Goal: Find specific page/section: Find specific page/section

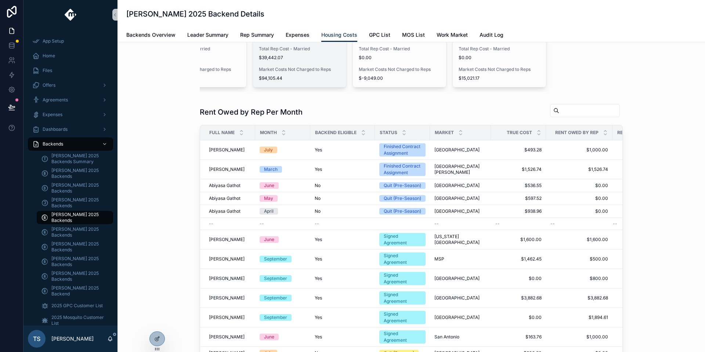
scroll to position [186, 0]
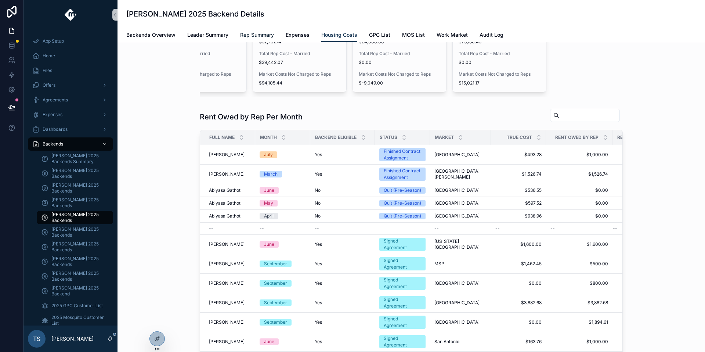
click at [254, 33] on span "Rep Summary" at bounding box center [257, 34] width 34 height 7
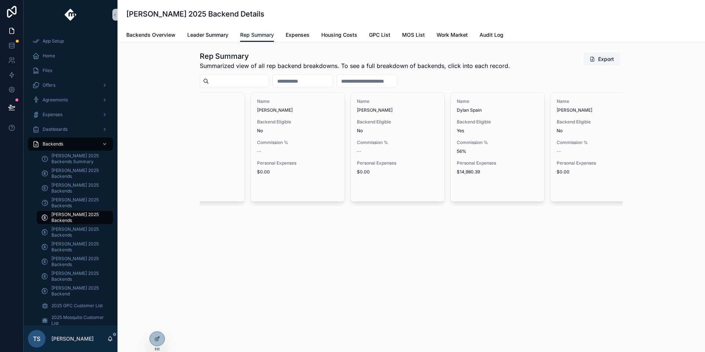
scroll to position [0, 1851]
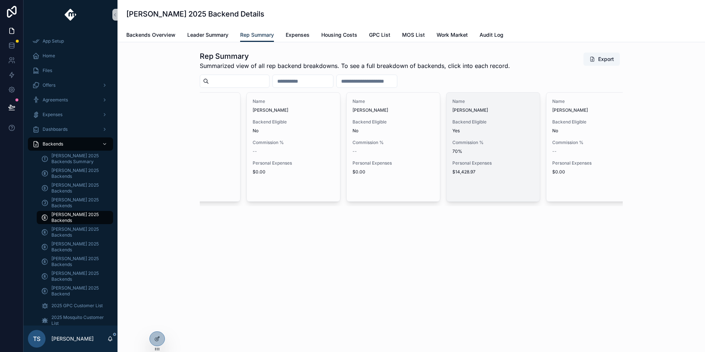
click at [496, 153] on span "70%" at bounding box center [492, 151] width 81 height 6
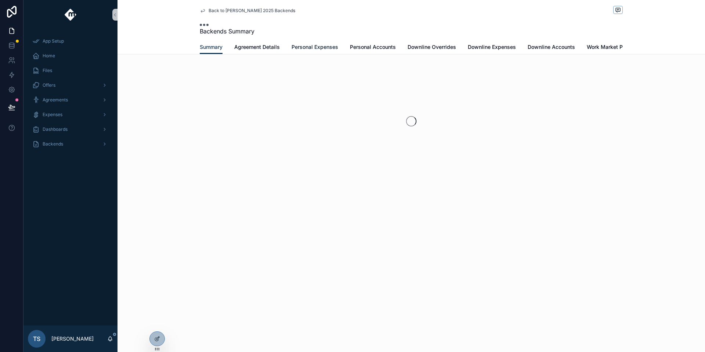
click at [322, 40] on link "Personal Expenses" at bounding box center [314, 47] width 47 height 15
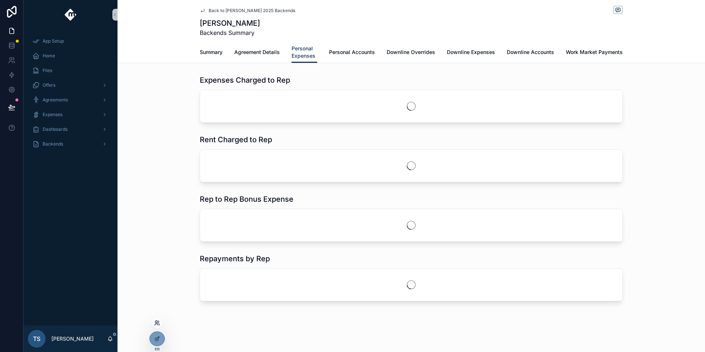
click at [159, 324] on icon at bounding box center [159, 323] width 1 height 1
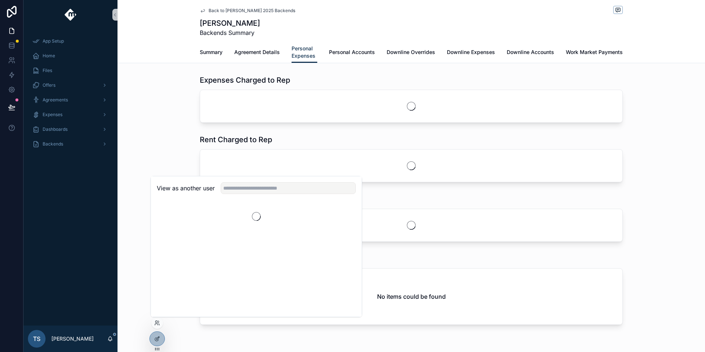
click at [671, 197] on div "Rep to Rep Bonus Expense" at bounding box center [410, 218] width 587 height 54
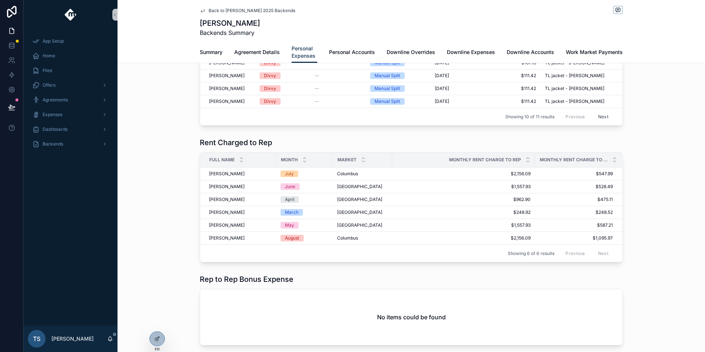
scroll to position [116, 0]
